Goal: Information Seeking & Learning: Check status

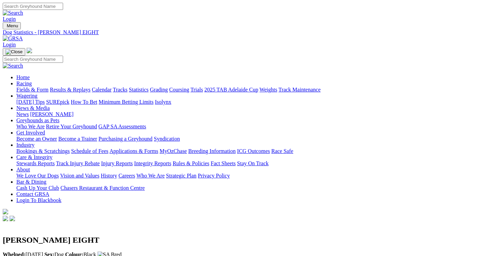
scroll to position [746, 0]
click at [74, 87] on link "Results & Replays" at bounding box center [70, 90] width 41 height 6
